Goal: Task Accomplishment & Management: Manage account settings

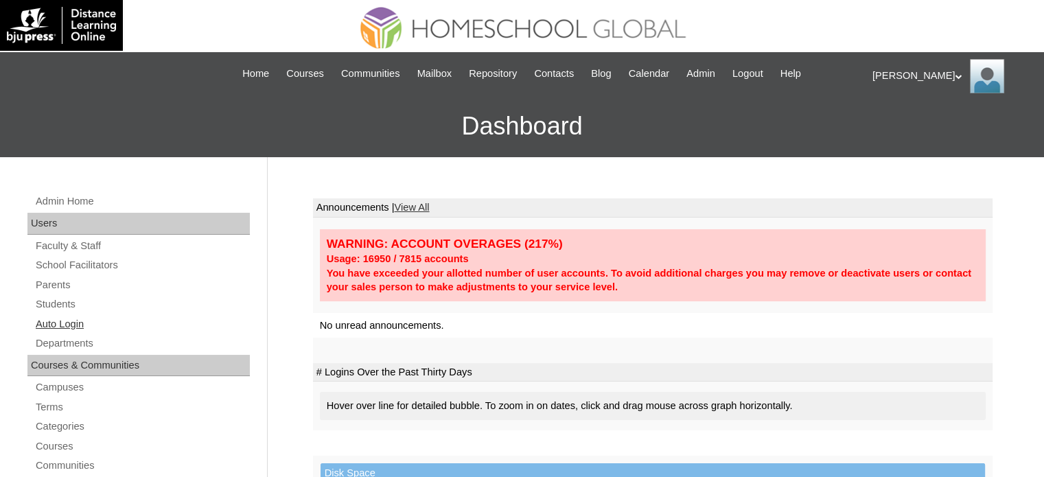
click at [69, 324] on link "Auto Login" at bounding box center [141, 324] width 215 height 17
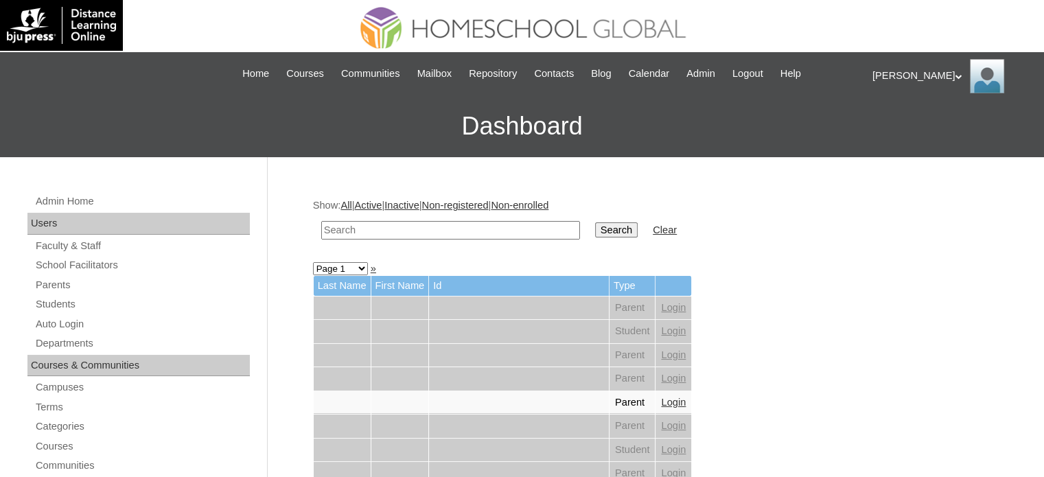
click at [434, 224] on input "text" at bounding box center [450, 230] width 259 height 19
paste input "MHS00229-TECHPH2025"
type input "MHS00229-TECHPH2025"
click at [595, 227] on input "Search" at bounding box center [616, 229] width 43 height 15
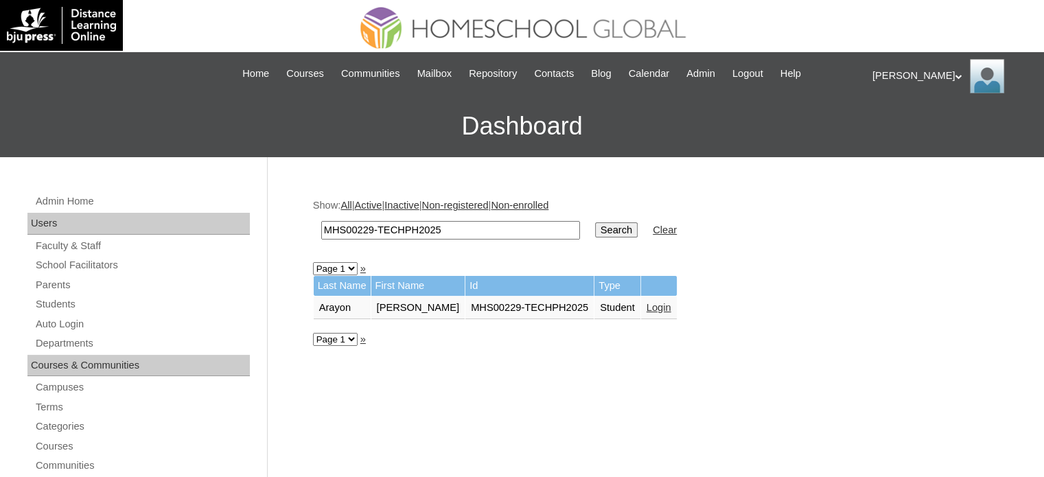
click at [646, 306] on link "Login" at bounding box center [658, 307] width 25 height 11
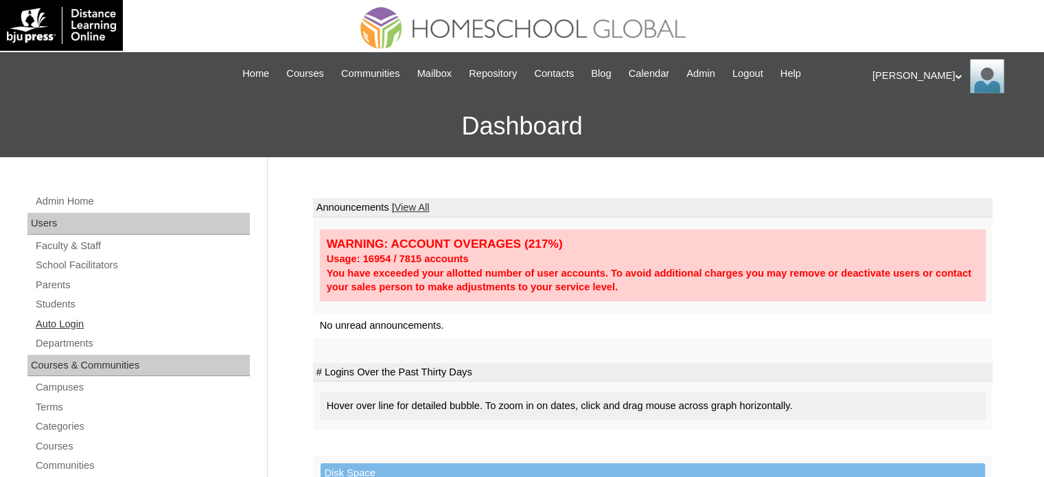
click at [69, 322] on link "Auto Login" at bounding box center [141, 324] width 215 height 17
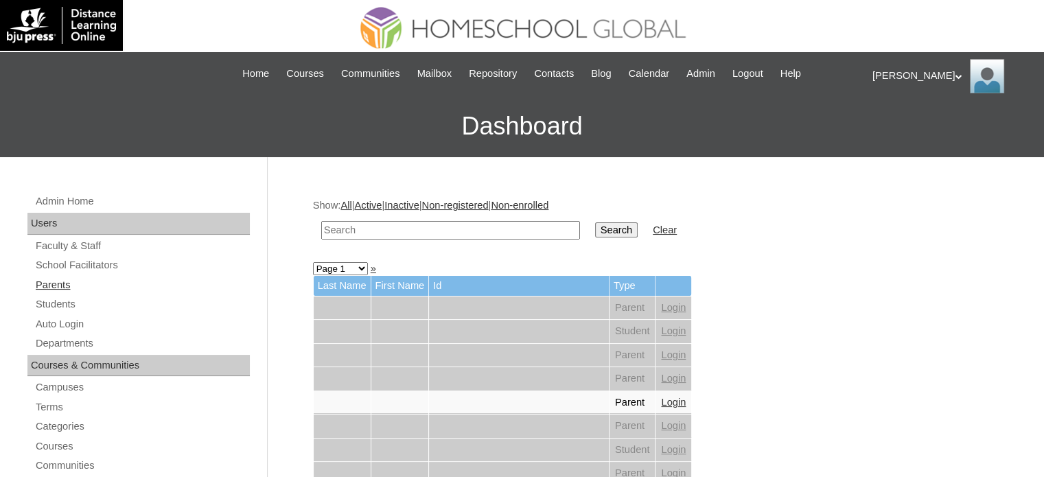
click at [67, 282] on link "Parents" at bounding box center [141, 285] width 215 height 17
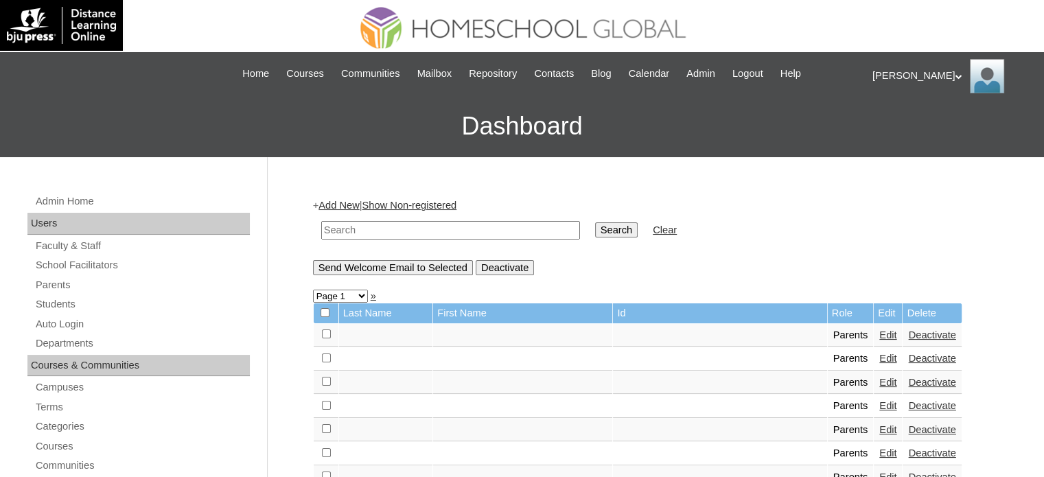
click at [423, 230] on input "text" at bounding box center [450, 230] width 259 height 19
paste input "MHP0190-TECHPH2024"
type input "MHP0190-TECHPH2024"
click at [595, 231] on input "Search" at bounding box center [616, 229] width 43 height 15
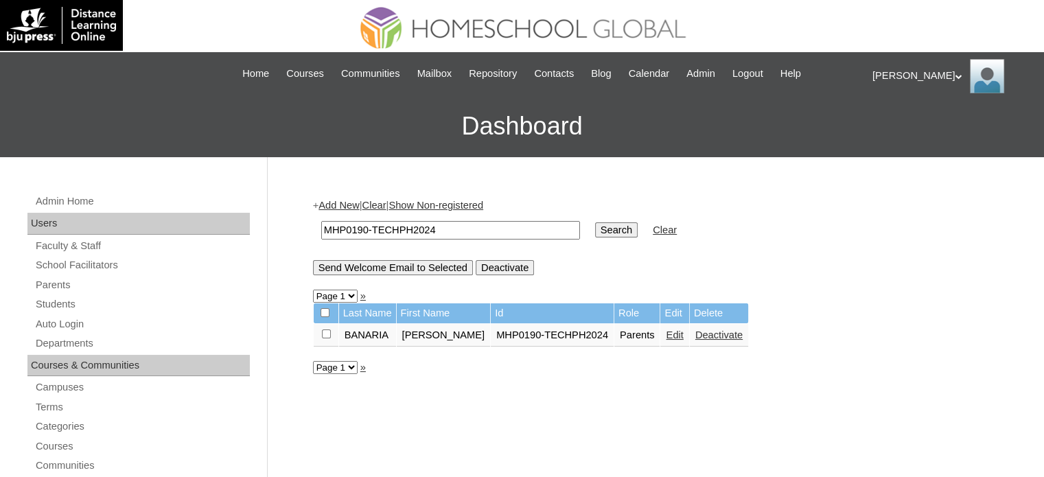
click at [666, 332] on link "Edit" at bounding box center [674, 334] width 17 height 11
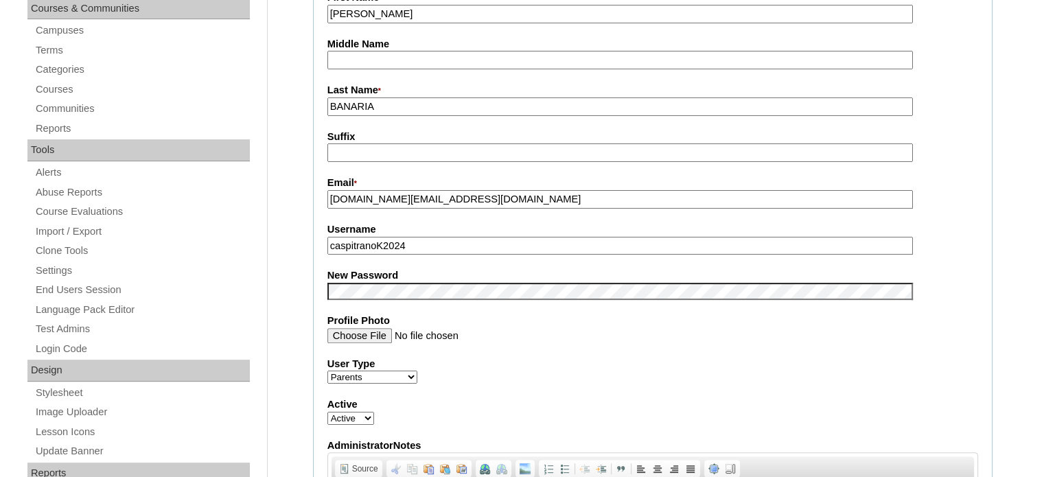
scroll to position [366, 0]
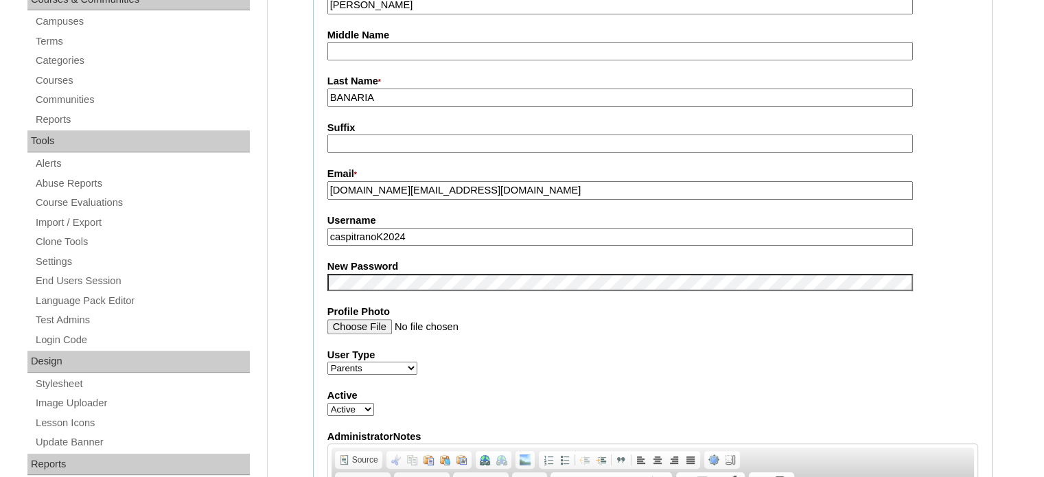
click at [314, 268] on fieldset "Account Information User Id * MHP0190-TECHPH2024 Title First Name * Kane Middle…" at bounding box center [652, 271] width 679 height 821
click at [969, 220] on label "Username" at bounding box center [652, 220] width 650 height 14
click at [913, 228] on input "caspitranoK2024" at bounding box center [619, 237] width 585 height 19
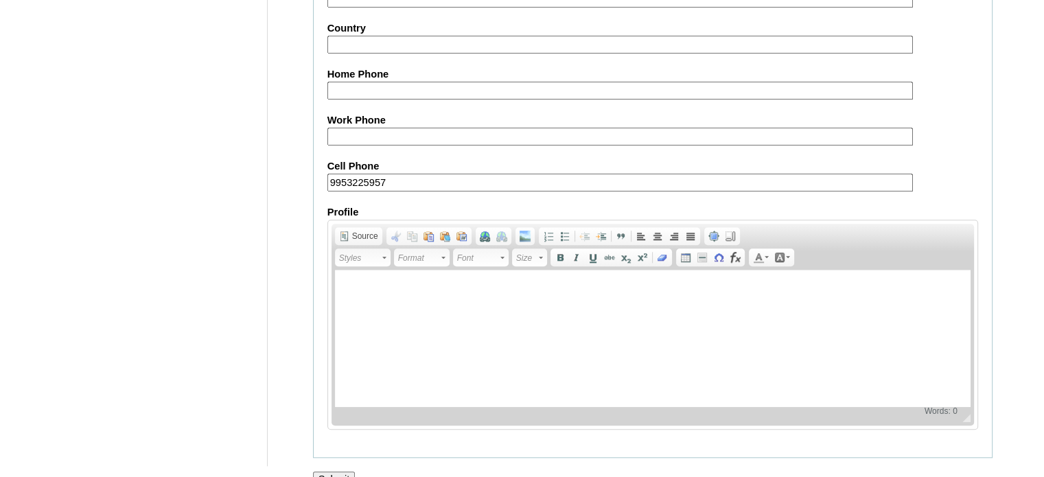
scroll to position [1313, 0]
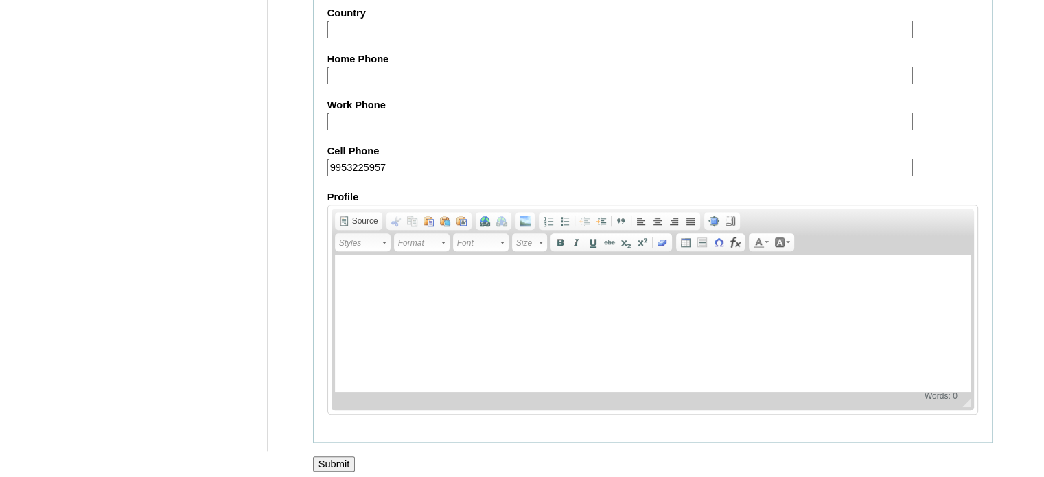
click at [331, 456] on input "Submit" at bounding box center [334, 463] width 43 height 15
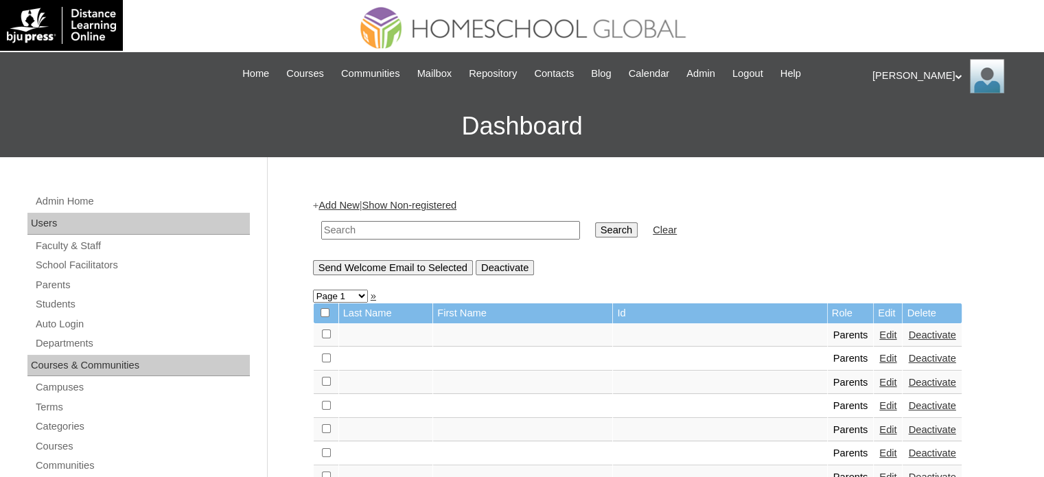
click at [902, 79] on div "[PERSON_NAME] My Profile My Settings Logout" at bounding box center [951, 76] width 158 height 34
click at [769, 232] on form "Search Clear" at bounding box center [652, 230] width 679 height 35
click at [799, 240] on form "Search Clear" at bounding box center [652, 230] width 679 height 35
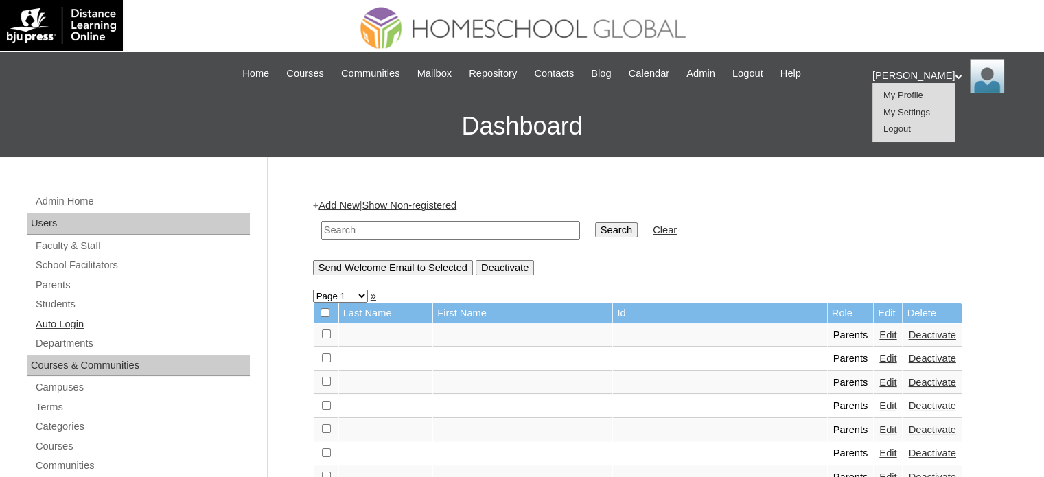
click at [75, 322] on link "Auto Login" at bounding box center [141, 324] width 215 height 17
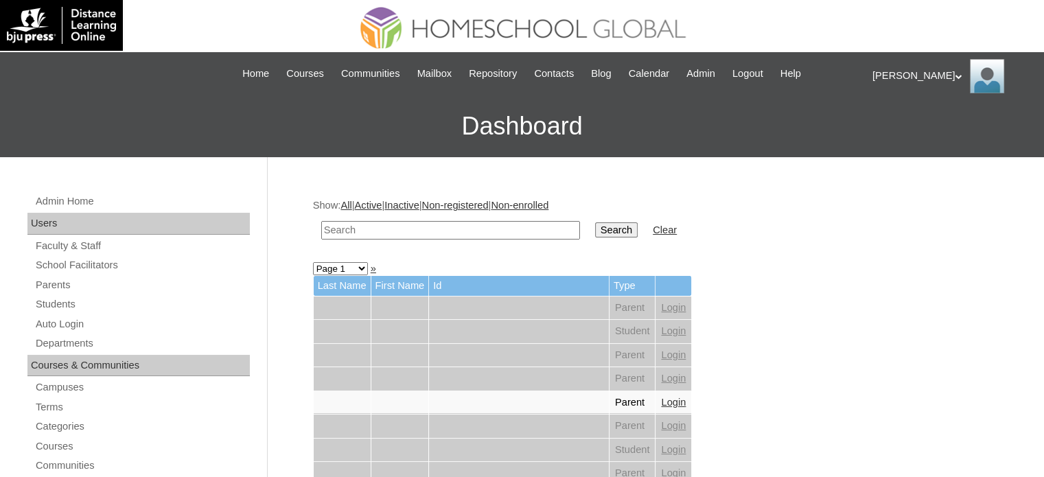
scroll to position [183, 0]
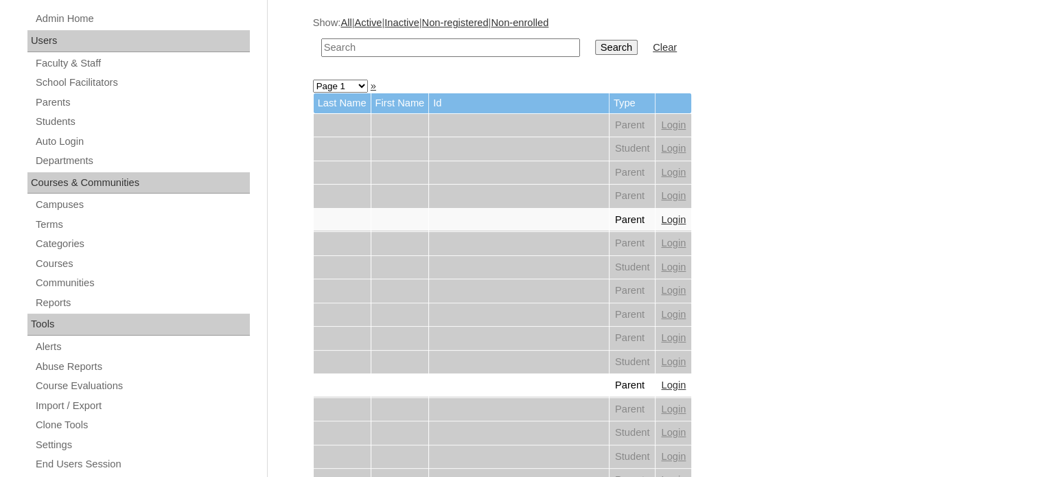
click at [406, 46] on input "text" at bounding box center [450, 47] width 259 height 19
paste input "MHS00306-TECHPH2025"
type input "MHS00306-TECHPH2025"
click at [595, 46] on input "Search" at bounding box center [616, 47] width 43 height 15
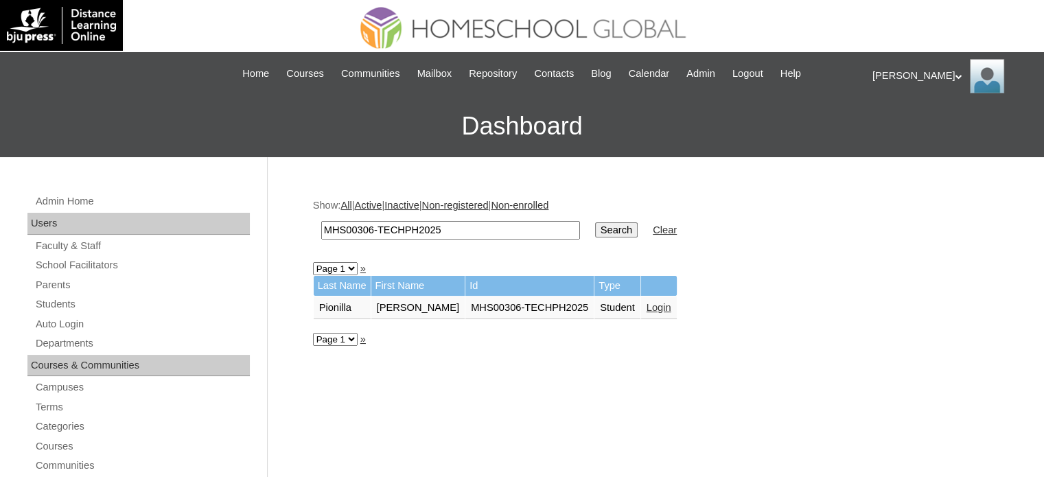
click at [653, 309] on link "Login" at bounding box center [658, 307] width 25 height 11
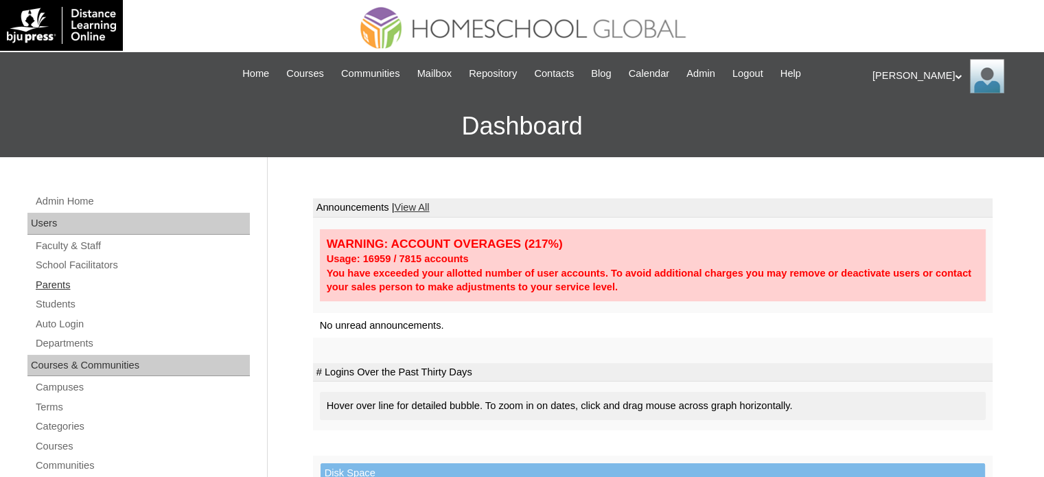
click at [62, 284] on link "Parents" at bounding box center [141, 285] width 215 height 17
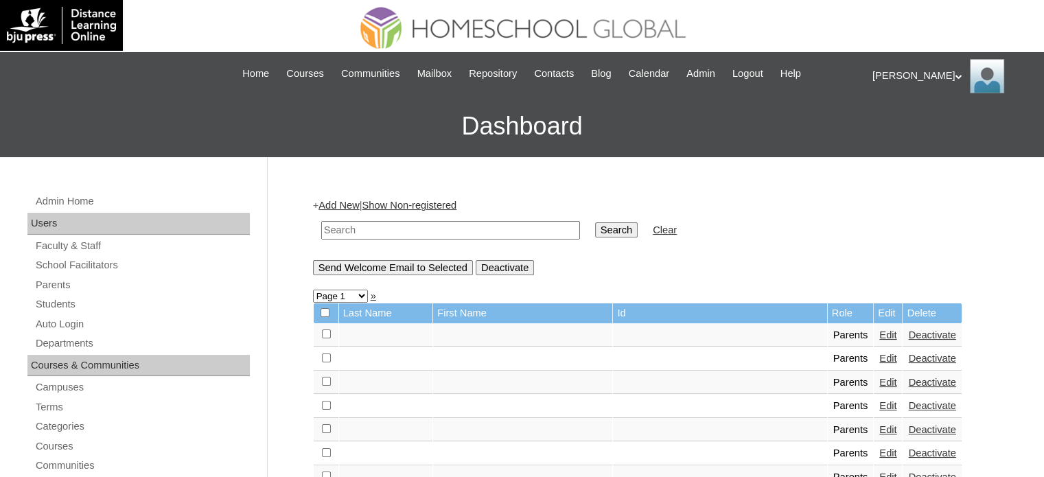
click at [447, 229] on input "text" at bounding box center [450, 230] width 259 height 19
paste input "MHP0207-TECHPH2025"
type input "MHP0207-TECHPH2025"
click at [595, 228] on input "Search" at bounding box center [616, 229] width 43 height 15
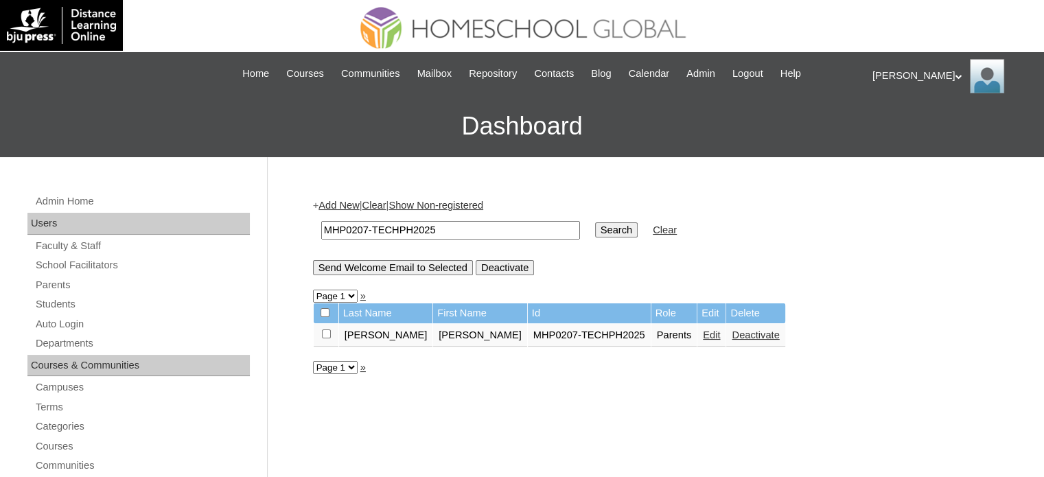
click at [703, 334] on link "Edit" at bounding box center [711, 334] width 17 height 11
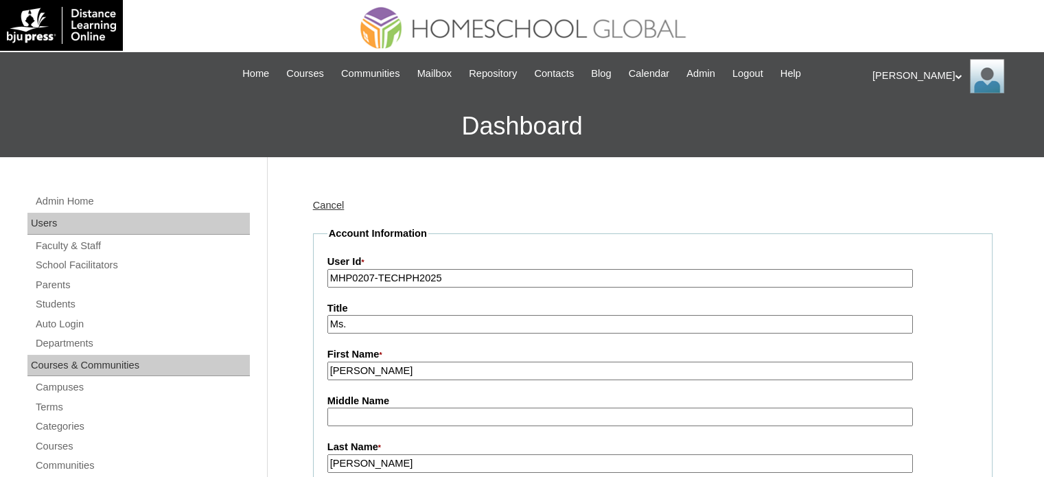
click at [328, 203] on link "Cancel" at bounding box center [329, 205] width 32 height 11
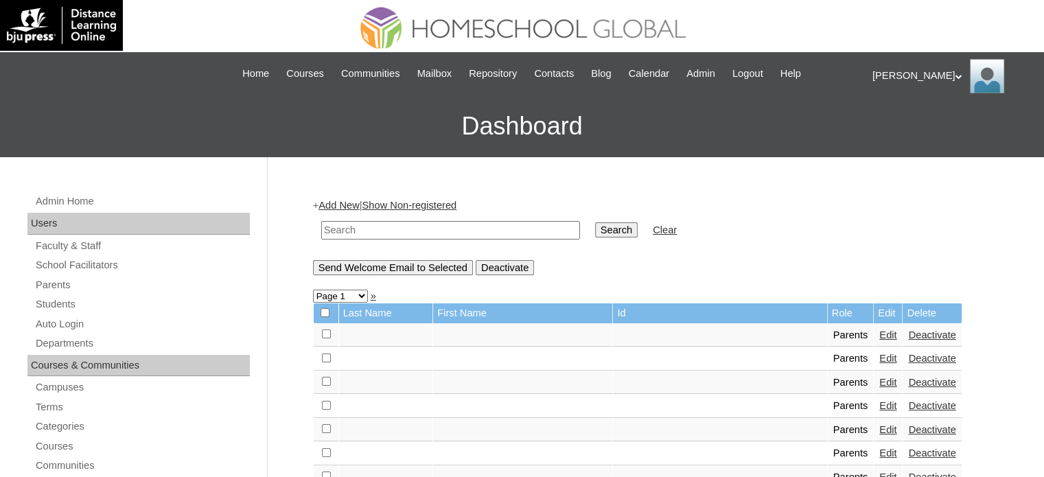
click at [413, 228] on input "text" at bounding box center [450, 230] width 259 height 19
paste input "MHP0190-TECHPH2024"
type input "MHP0190-TECHPH2024"
click at [55, 288] on link "Parents" at bounding box center [141, 285] width 215 height 17
click at [595, 226] on input "Search" at bounding box center [616, 229] width 43 height 15
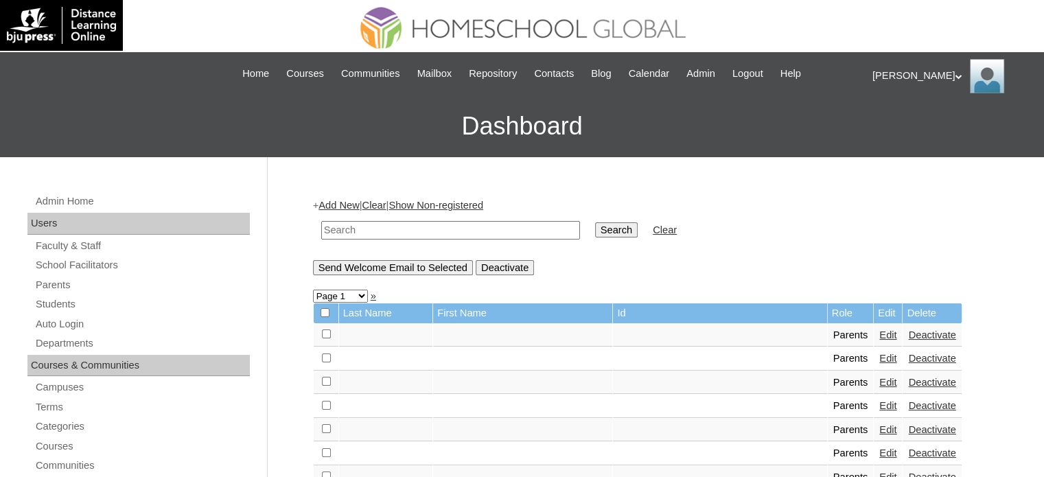
click at [445, 230] on input "text" at bounding box center [450, 230] width 259 height 19
paste input "MHP0190-TECHPH2024"
type input "MHP0190-TECHPH2024"
click at [595, 229] on input "Search" at bounding box center [616, 229] width 43 height 15
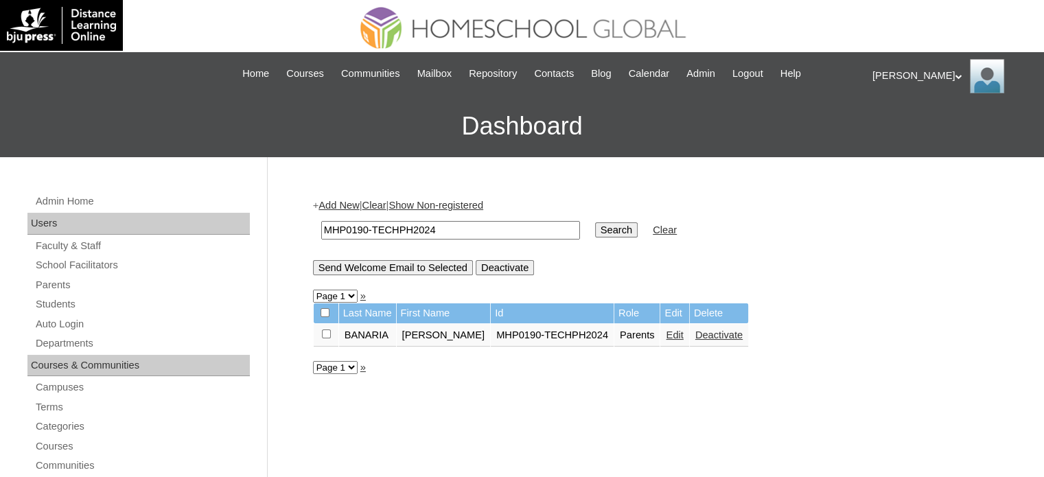
click at [666, 331] on link "Edit" at bounding box center [674, 334] width 17 height 11
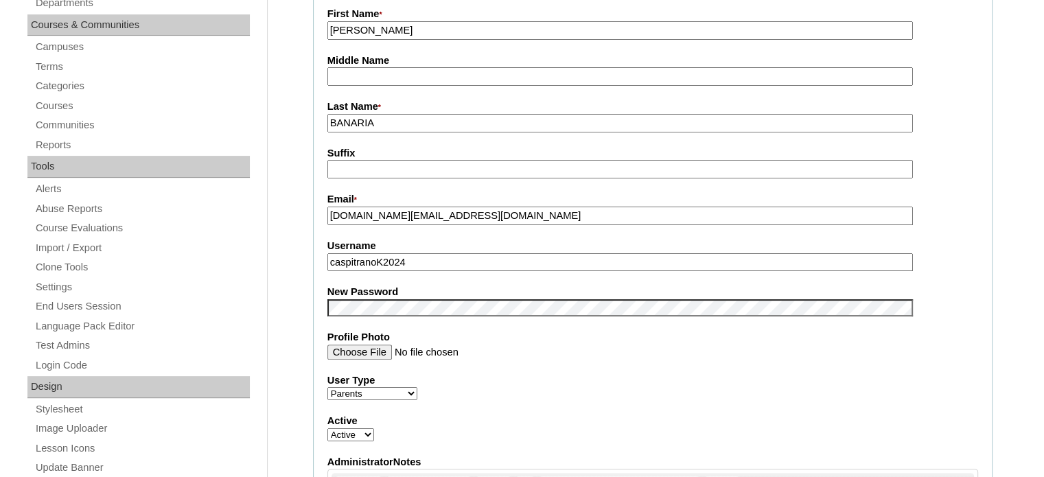
scroll to position [366, 0]
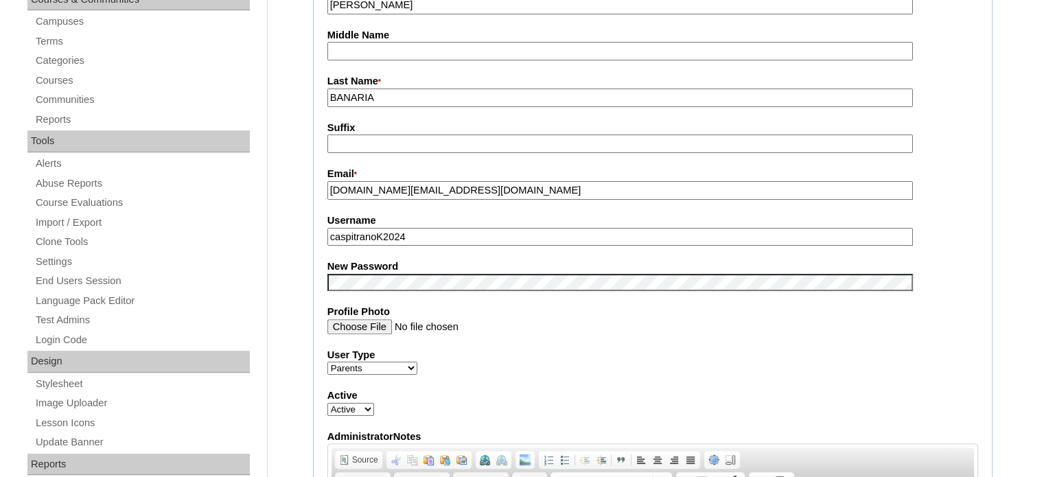
drag, startPoint x: 422, startPoint y: 227, endPoint x: 320, endPoint y: 235, distance: 102.6
click at [320, 235] on fieldset "Account Information User Id * MHP0190-TECHPH2024 Title First Name * Kane Middle…" at bounding box center [652, 271] width 679 height 821
paste input "banaria"
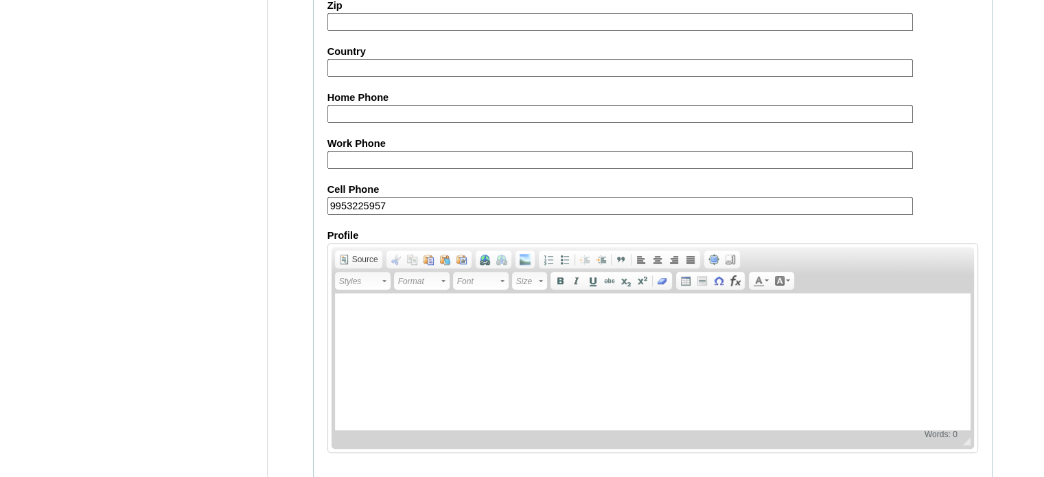
scroll to position [1313, 0]
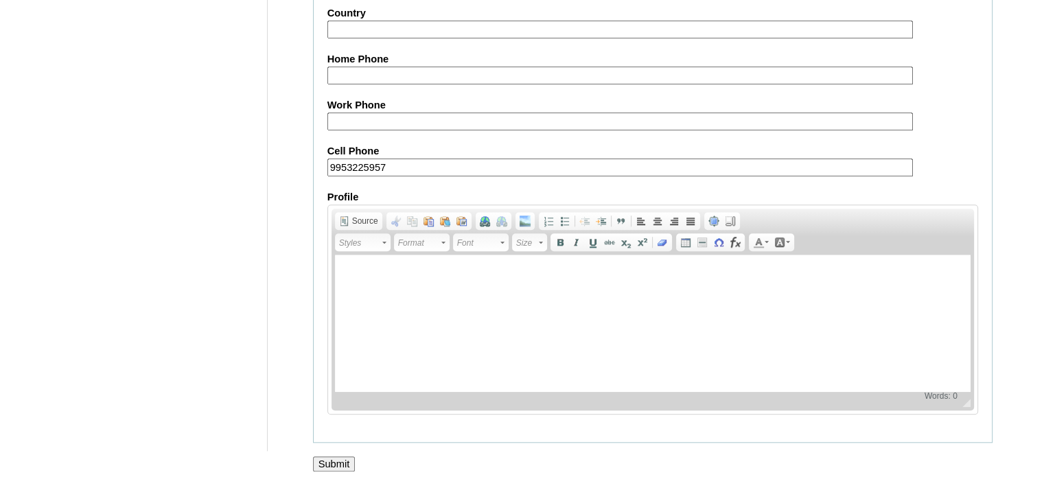
type input "banariaK2024"
click at [341, 456] on input "Submit" at bounding box center [334, 463] width 43 height 15
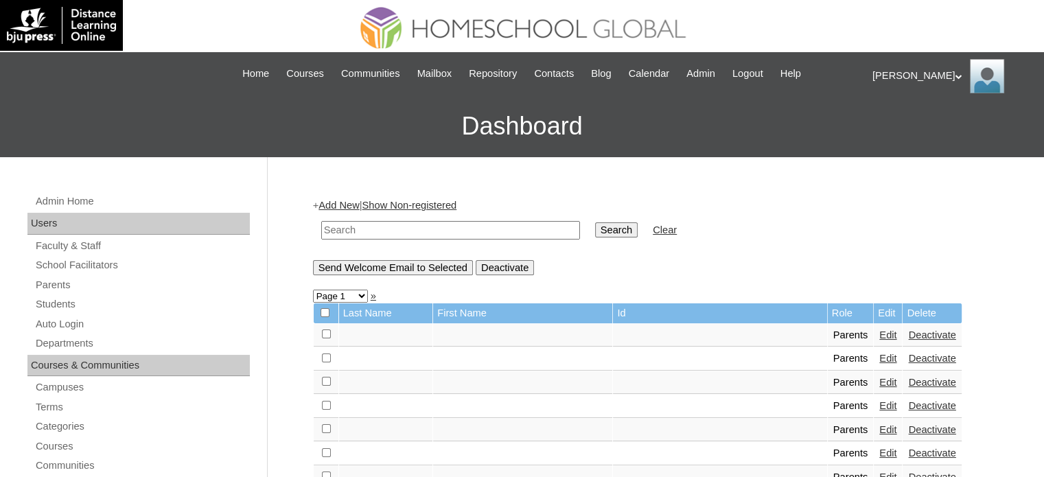
click at [407, 228] on input "text" at bounding box center [450, 230] width 259 height 19
paste input "MHP0190-TECHPH2024"
type input "MHP0190-TECHPH2024"
click at [595, 231] on input "Search" at bounding box center [616, 229] width 43 height 15
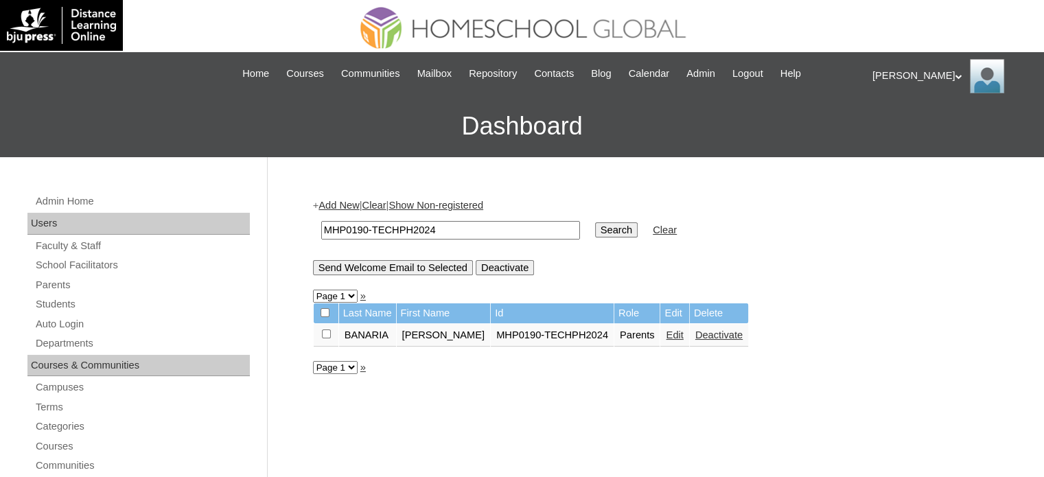
click at [666, 337] on link "Edit" at bounding box center [674, 334] width 17 height 11
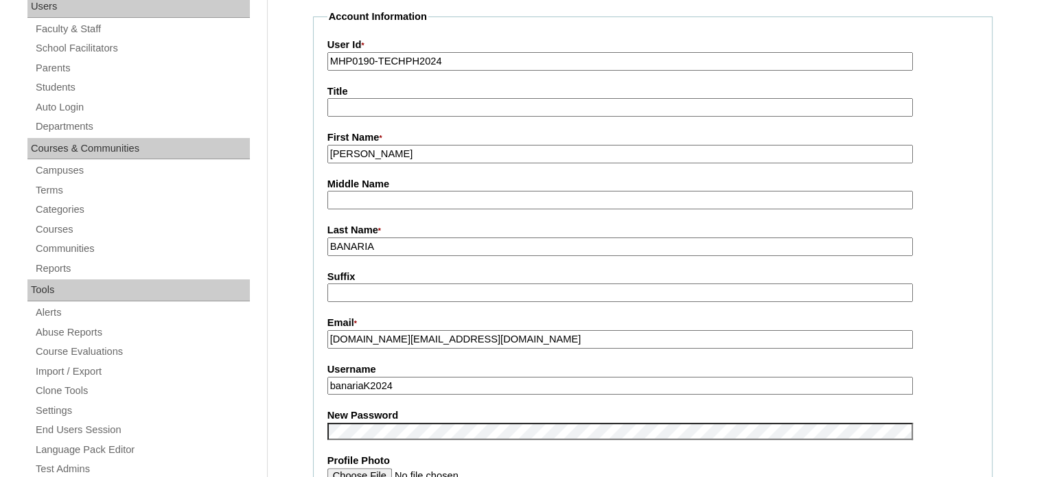
scroll to position [366, 0]
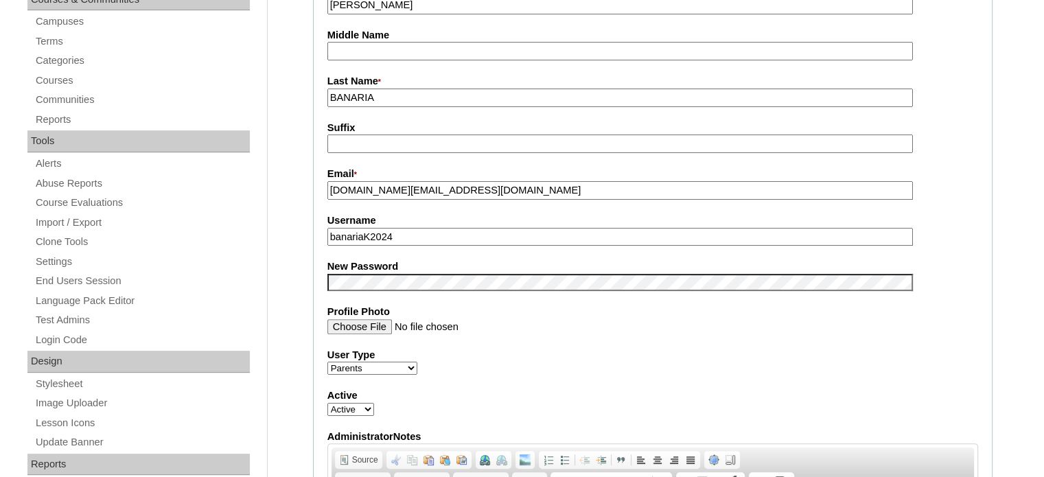
drag, startPoint x: 401, startPoint y: 234, endPoint x: 326, endPoint y: 235, distance: 74.8
click at [326, 235] on fieldset "Account Information User Id * MHP0190-TECHPH2024 Title First Name * [PERSON_NAM…" at bounding box center [652, 271] width 679 height 821
click at [956, 249] on fieldset "Account Information User Id * MHP0190-TECHPH2024 Title First Name * [PERSON_NAM…" at bounding box center [652, 271] width 679 height 821
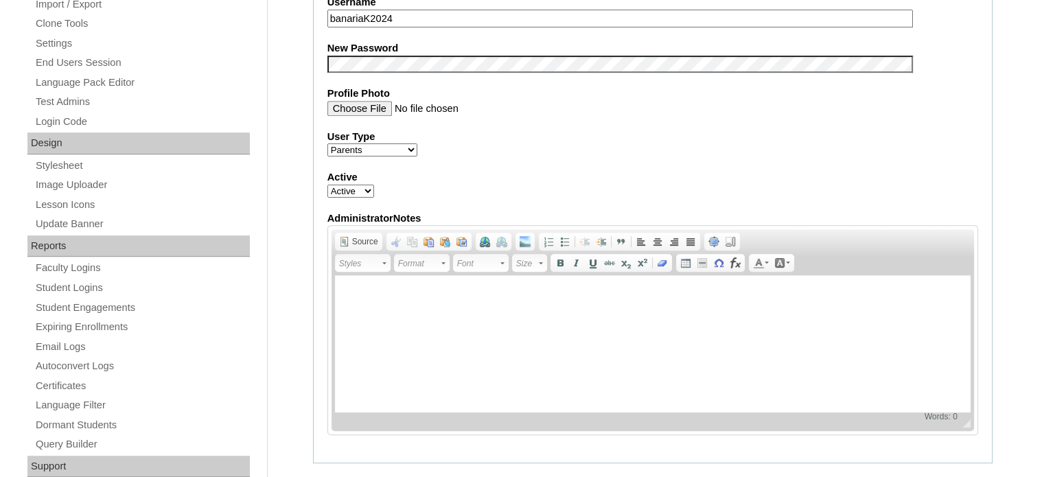
scroll to position [1313, 0]
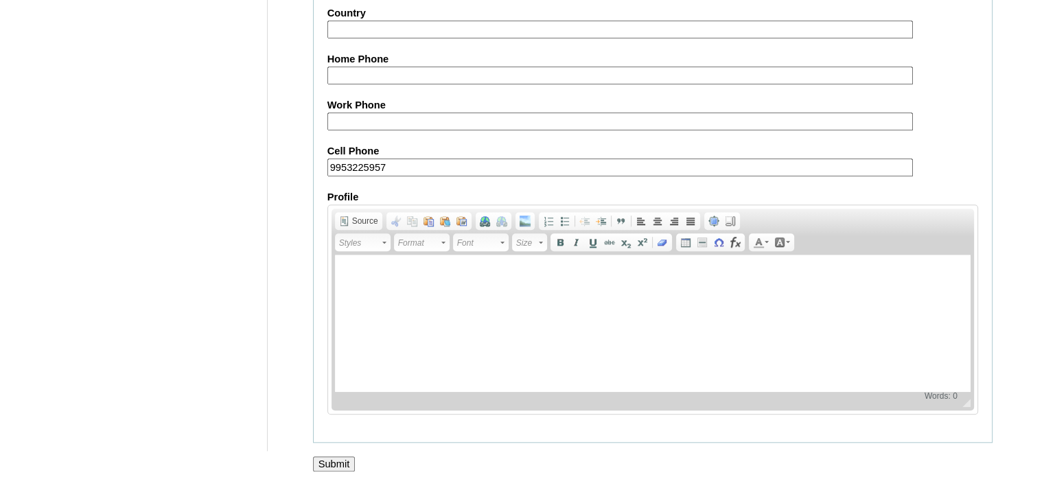
click at [340, 458] on input "Submit" at bounding box center [334, 463] width 43 height 15
